Goal: Information Seeking & Learning: Learn about a topic

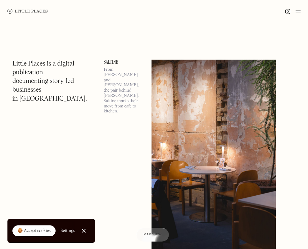
click at [86, 231] on link "Close Cookie Popup" at bounding box center [84, 230] width 12 height 12
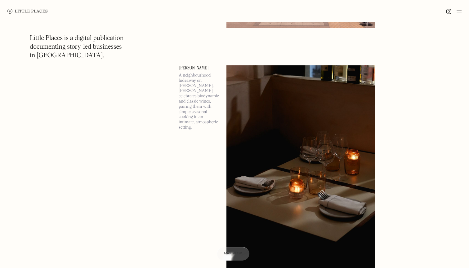
scroll to position [3490, 0]
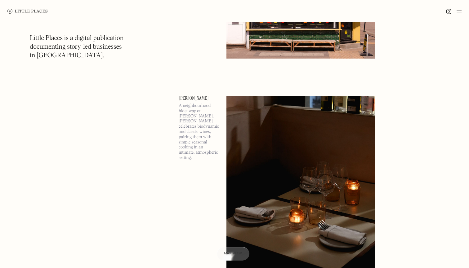
click at [307, 11] on img at bounding box center [459, 10] width 5 height 7
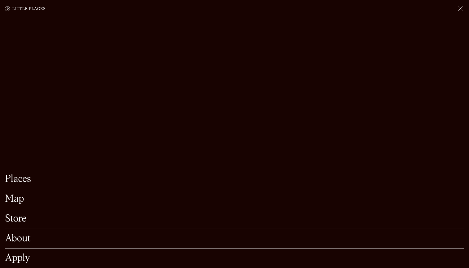
click at [21, 201] on link "Map" at bounding box center [234, 199] width 459 height 10
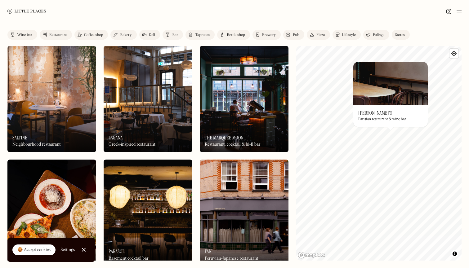
click at [377, 114] on h3 "[PERSON_NAME]'s" at bounding box center [375, 113] width 34 height 6
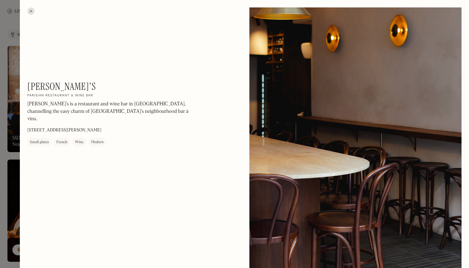
click at [31, 11] on div at bounding box center [30, 10] width 7 height 7
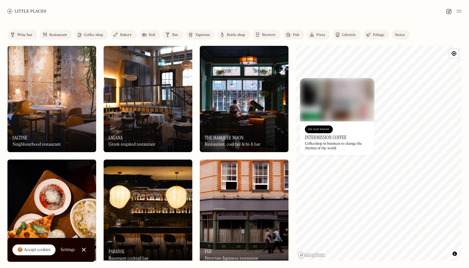
click at [329, 102] on img at bounding box center [337, 99] width 74 height 43
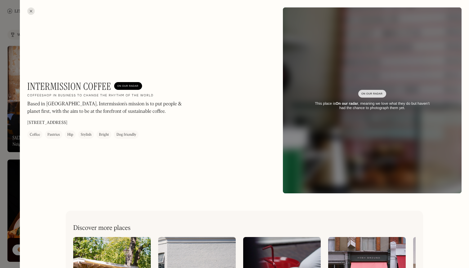
click at [32, 11] on div at bounding box center [30, 10] width 7 height 7
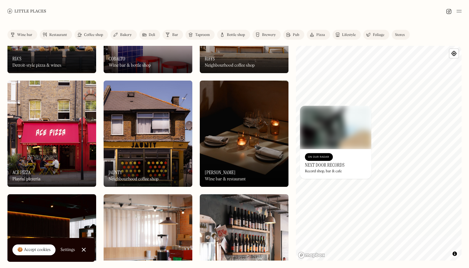
scroll to position [426, 0]
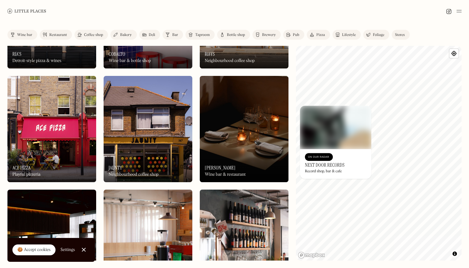
click at [254, 121] on img at bounding box center [244, 129] width 89 height 106
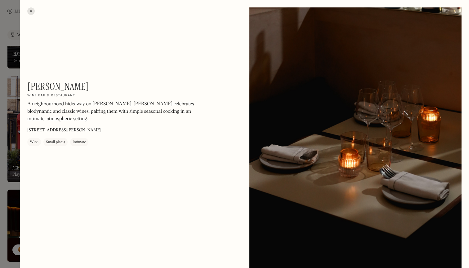
click at [30, 11] on div at bounding box center [30, 10] width 7 height 7
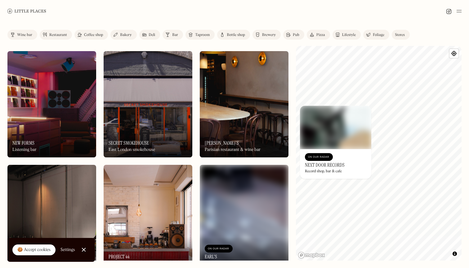
scroll to position [1026, 0]
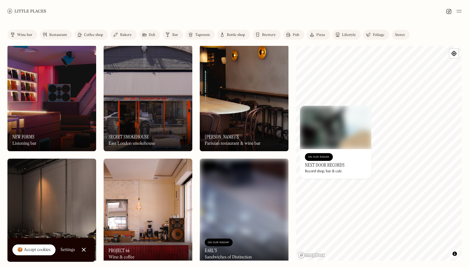
click at [246, 129] on div "On Our Radar [PERSON_NAME]'s Parisian restaurant & wine bar" at bounding box center [244, 134] width 89 height 34
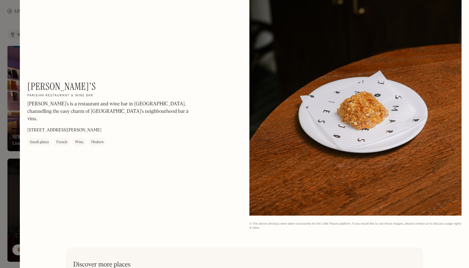
scroll to position [848, 0]
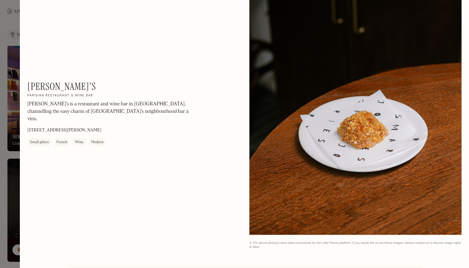
click at [55, 87] on h1 "[PERSON_NAME]'s" at bounding box center [61, 87] width 69 height 12
copy div "[PERSON_NAME]'s On Our Radar"
